Goal: Find specific page/section

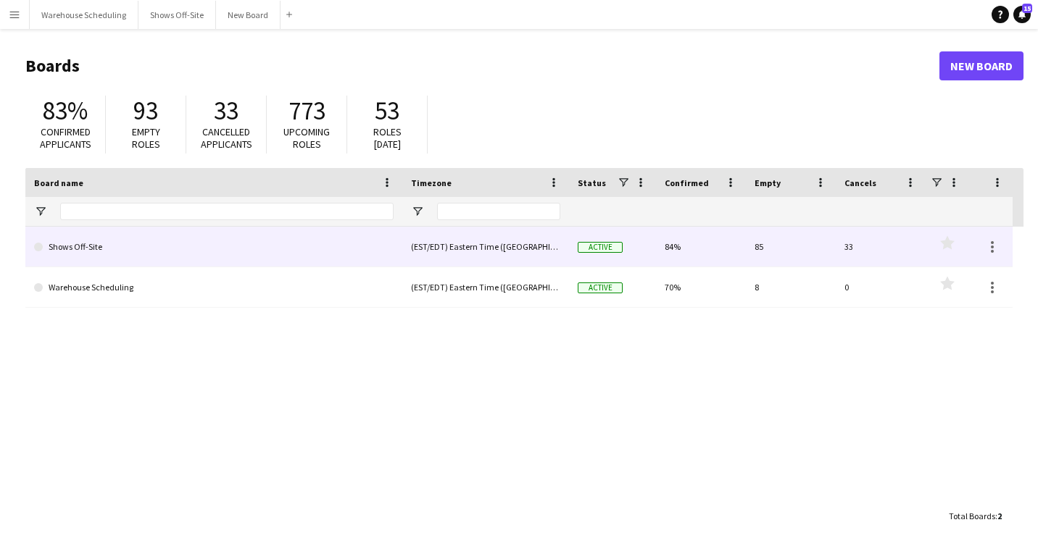
click at [100, 249] on link "Shows Off-Site" at bounding box center [213, 247] width 359 height 41
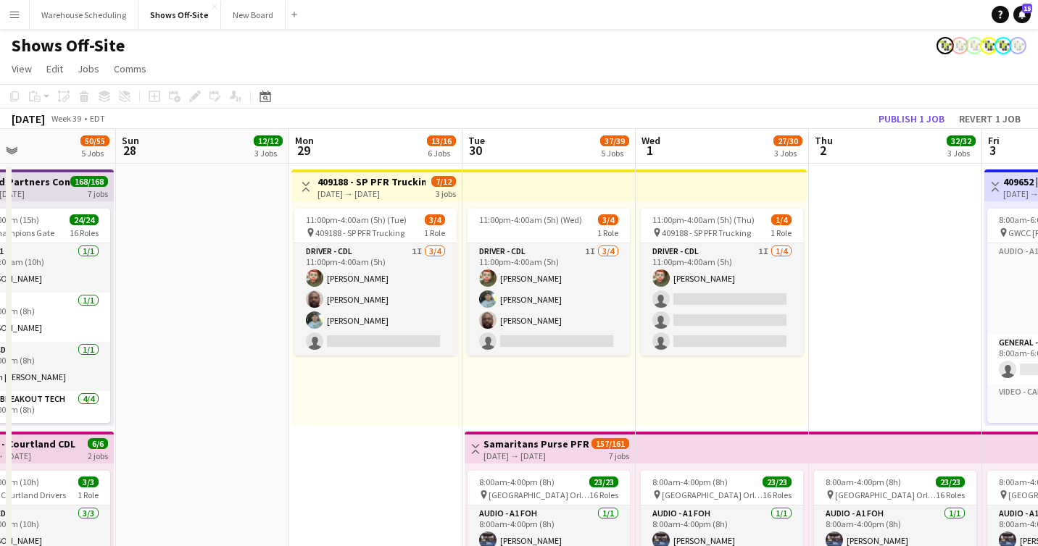
scroll to position [456, 0]
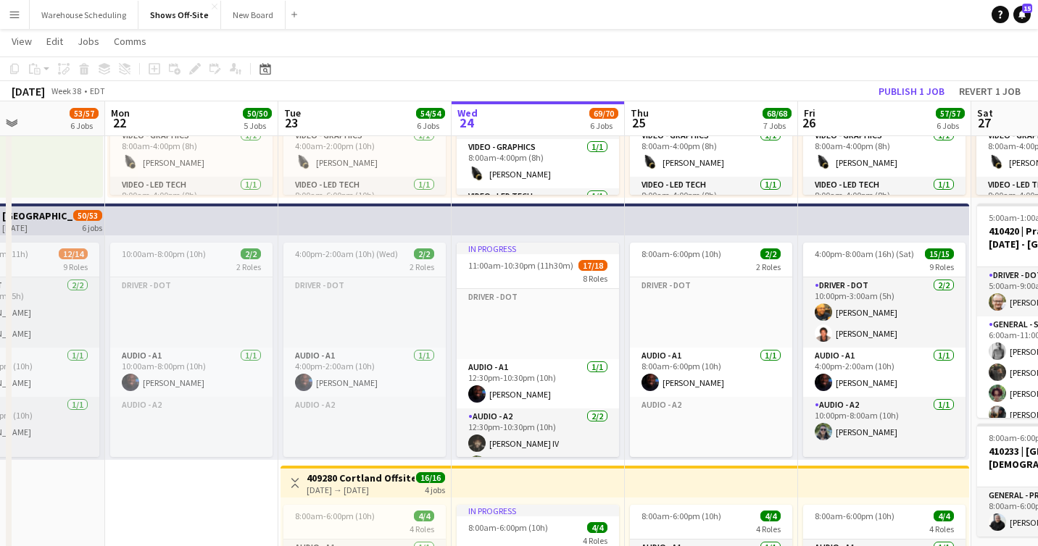
scroll to position [313, 0]
